Goal: Information Seeking & Learning: Learn about a topic

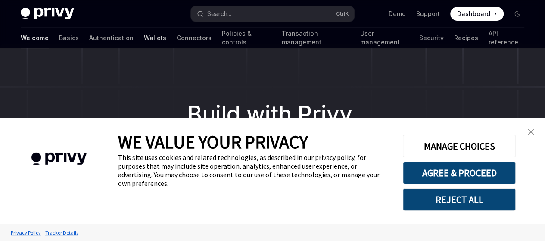
click at [144, 38] on link "Wallets" at bounding box center [155, 38] width 22 height 21
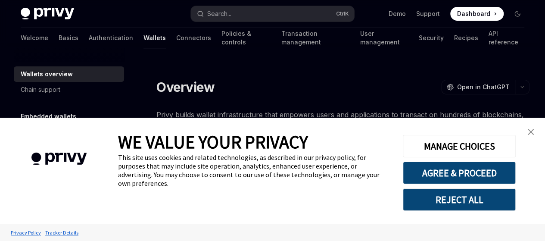
click at [529, 133] on img "close banner" at bounding box center [531, 132] width 6 height 6
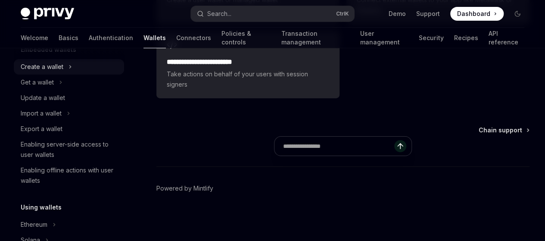
scroll to position [72, 0]
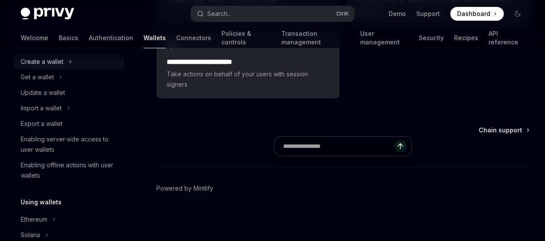
click at [50, 67] on button "Create a wallet" at bounding box center [69, 62] width 110 height 16
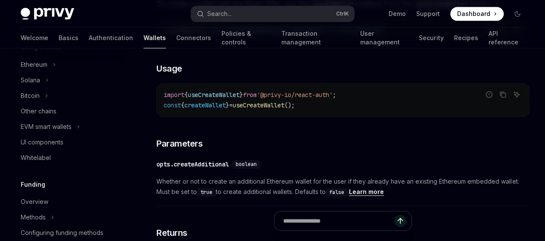
scroll to position [258, 0]
click at [47, 141] on div "UI components" at bounding box center [42, 142] width 43 height 10
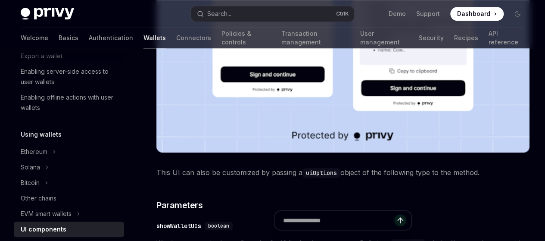
scroll to position [171, 0]
click at [37, 157] on button "Ethereum" at bounding box center [69, 152] width 110 height 16
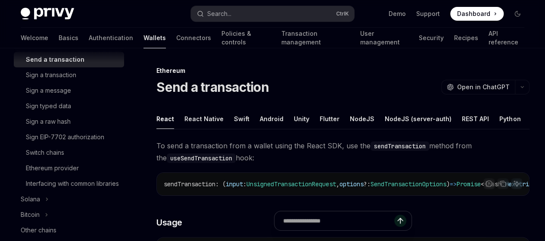
scroll to position [281, 0]
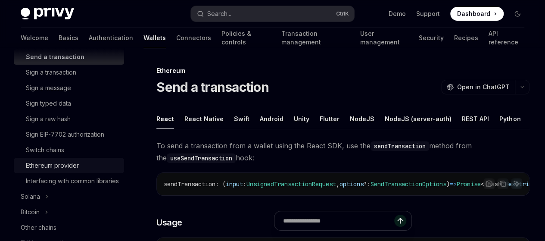
click at [58, 165] on div "Ethereum provider" at bounding box center [52, 165] width 53 height 10
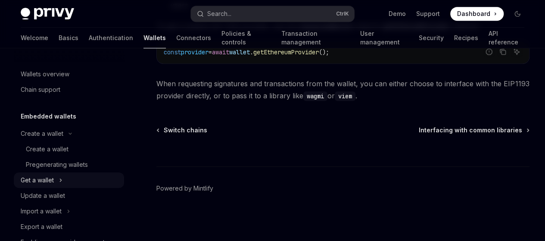
click at [46, 175] on div "Get a wallet" at bounding box center [37, 180] width 33 height 10
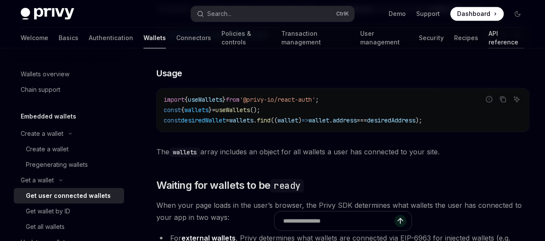
click at [489, 38] on link "API reference" at bounding box center [507, 38] width 36 height 21
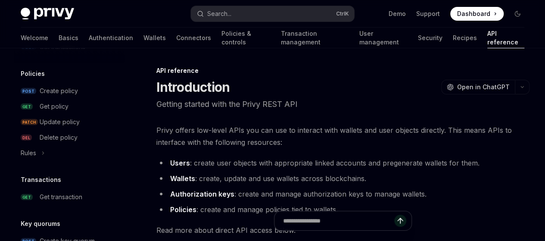
scroll to position [457, 0]
click at [176, 37] on link "Connectors" at bounding box center [193, 38] width 35 height 21
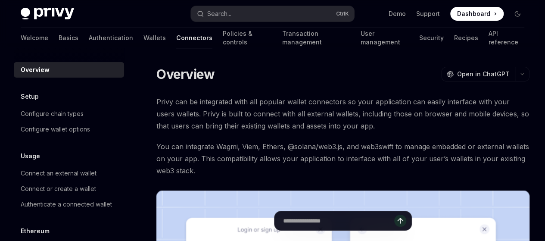
click at [92, 35] on div "Welcome Basics Authentication Wallets Connectors Policies & controls Transactio…" at bounding box center [273, 38] width 504 height 21
click at [144, 38] on link "Wallets" at bounding box center [155, 38] width 22 height 21
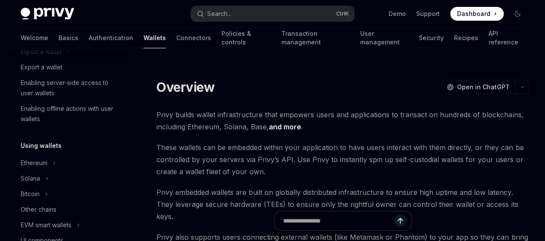
scroll to position [116, 0]
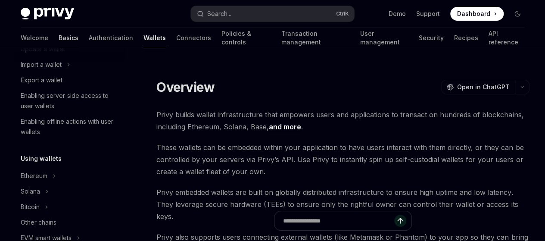
click at [59, 42] on link "Basics" at bounding box center [69, 38] width 20 height 21
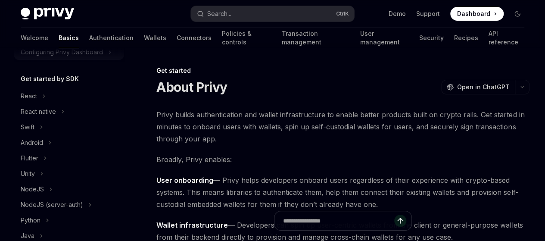
scroll to position [79, 0]
drag, startPoint x: 31, startPoint y: 86, endPoint x: 29, endPoint y: 94, distance: 8.4
click at [29, 94] on div "Get started by SDK React React native Swift Android Flutter Unity NodeJS NodeJS…" at bounding box center [69, 173] width 110 height 201
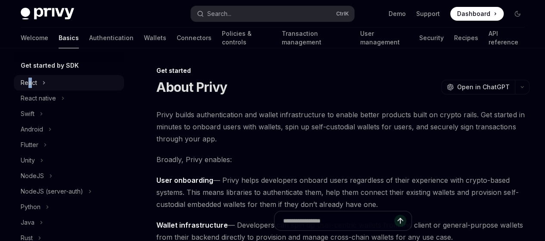
scroll to position [90, 0]
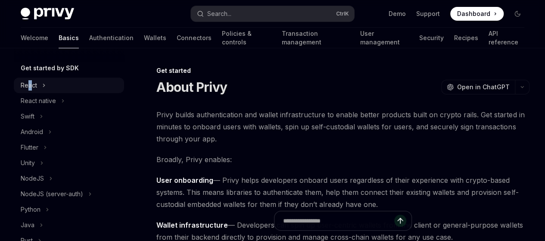
click at [27, 82] on div "React" at bounding box center [29, 85] width 16 height 10
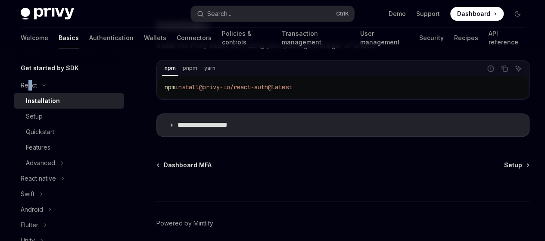
scroll to position [193, 0]
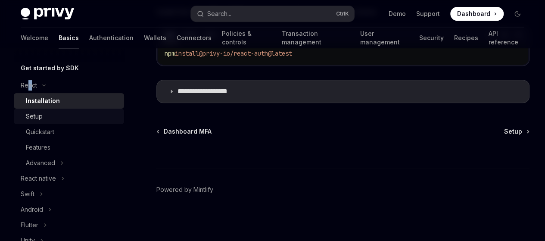
click at [35, 113] on div "Setup" at bounding box center [34, 116] width 17 height 10
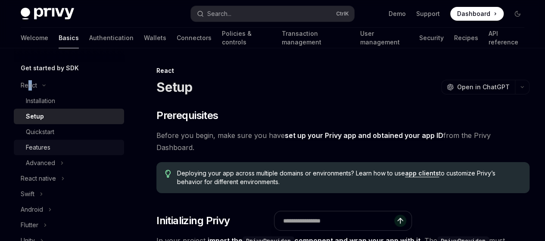
click at [50, 140] on link "Features" at bounding box center [69, 148] width 110 height 16
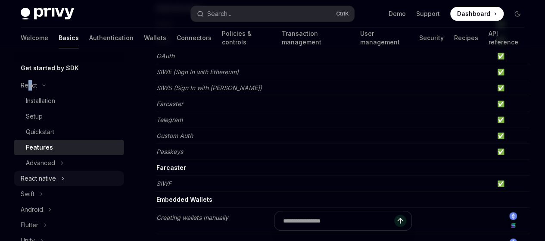
scroll to position [145, 0]
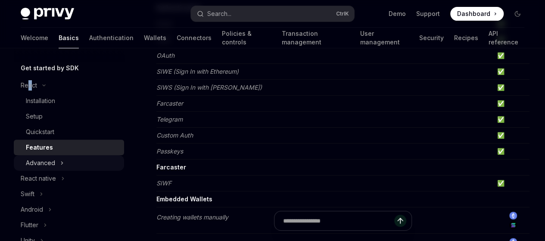
click at [56, 158] on button "Advanced" at bounding box center [69, 163] width 110 height 16
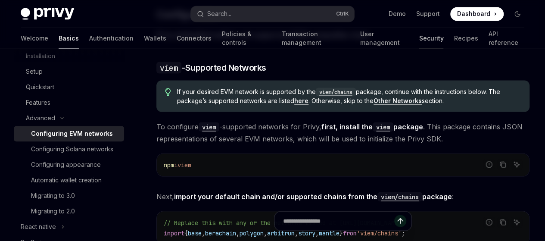
scroll to position [793, 0]
click at [398, 13] on link "Demo" at bounding box center [397, 13] width 17 height 9
click at [44, 13] on img at bounding box center [47, 14] width 53 height 12
type textarea "*"
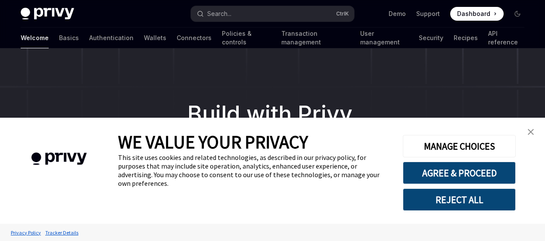
type textarea "*"
